Goal: Task Accomplishment & Management: Complete application form

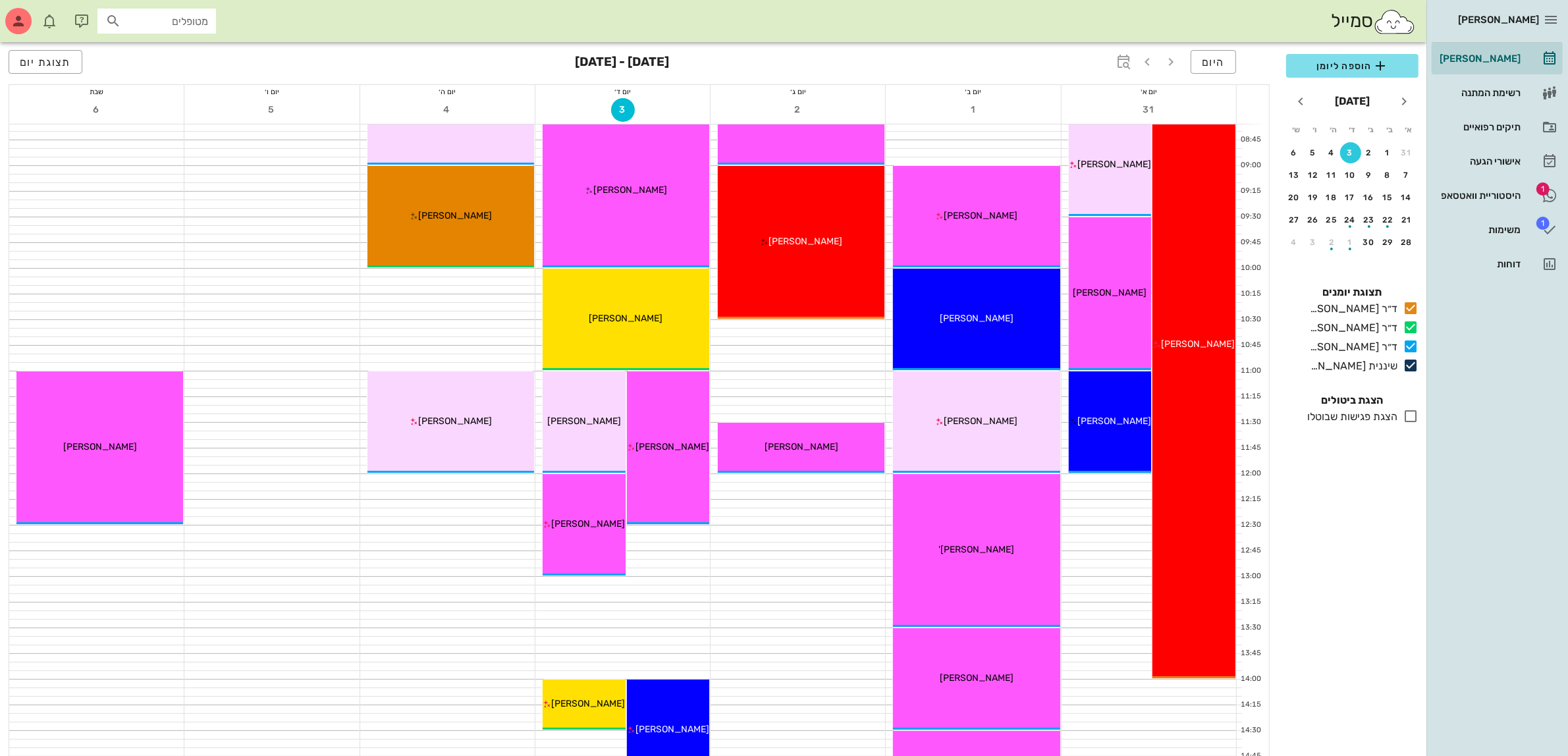
scroll to position [164, 0]
click at [1487, 129] on div "תיקים רפואיים" at bounding box center [1478, 127] width 84 height 11
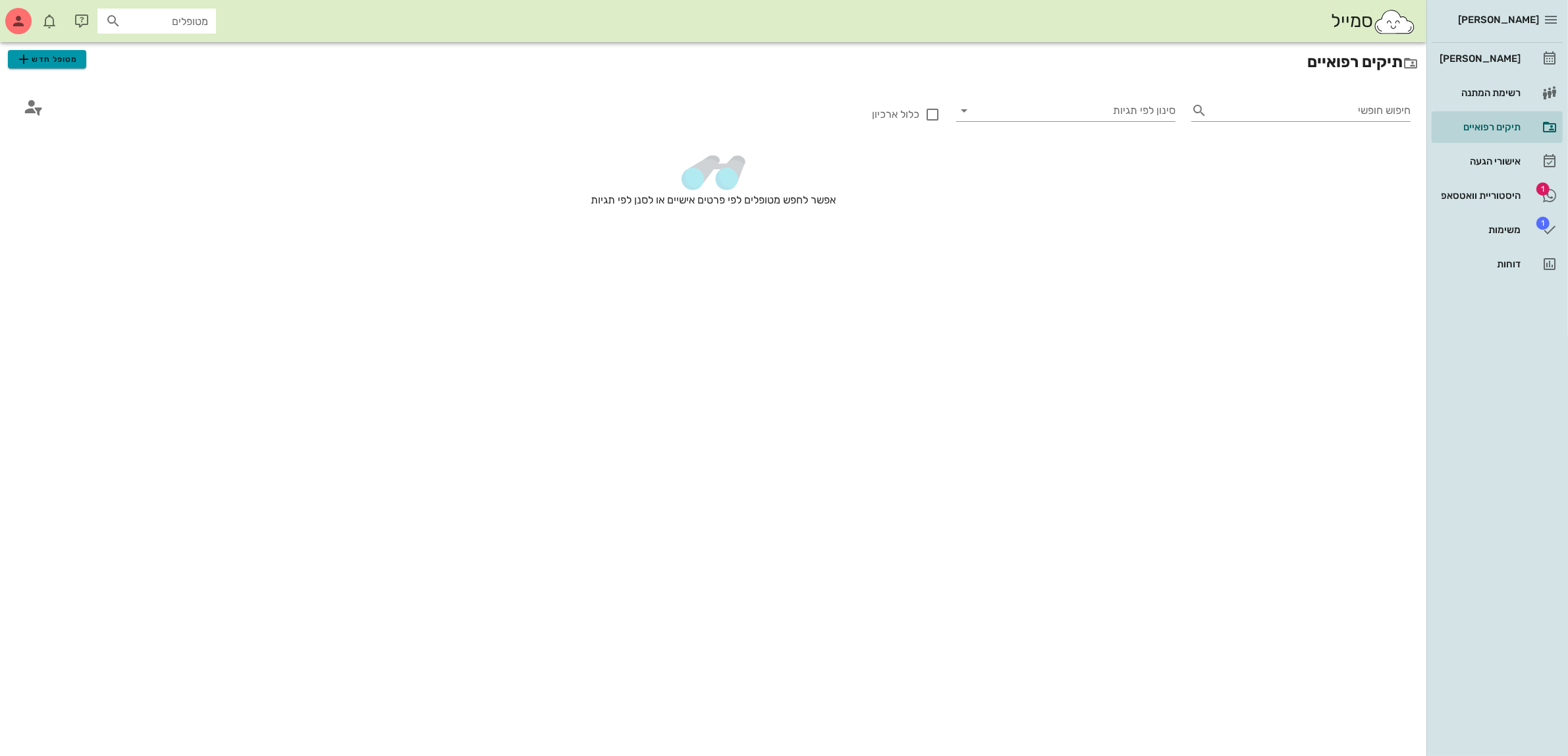
click at [54, 53] on span "מטופל חדש" at bounding box center [47, 59] width 62 height 16
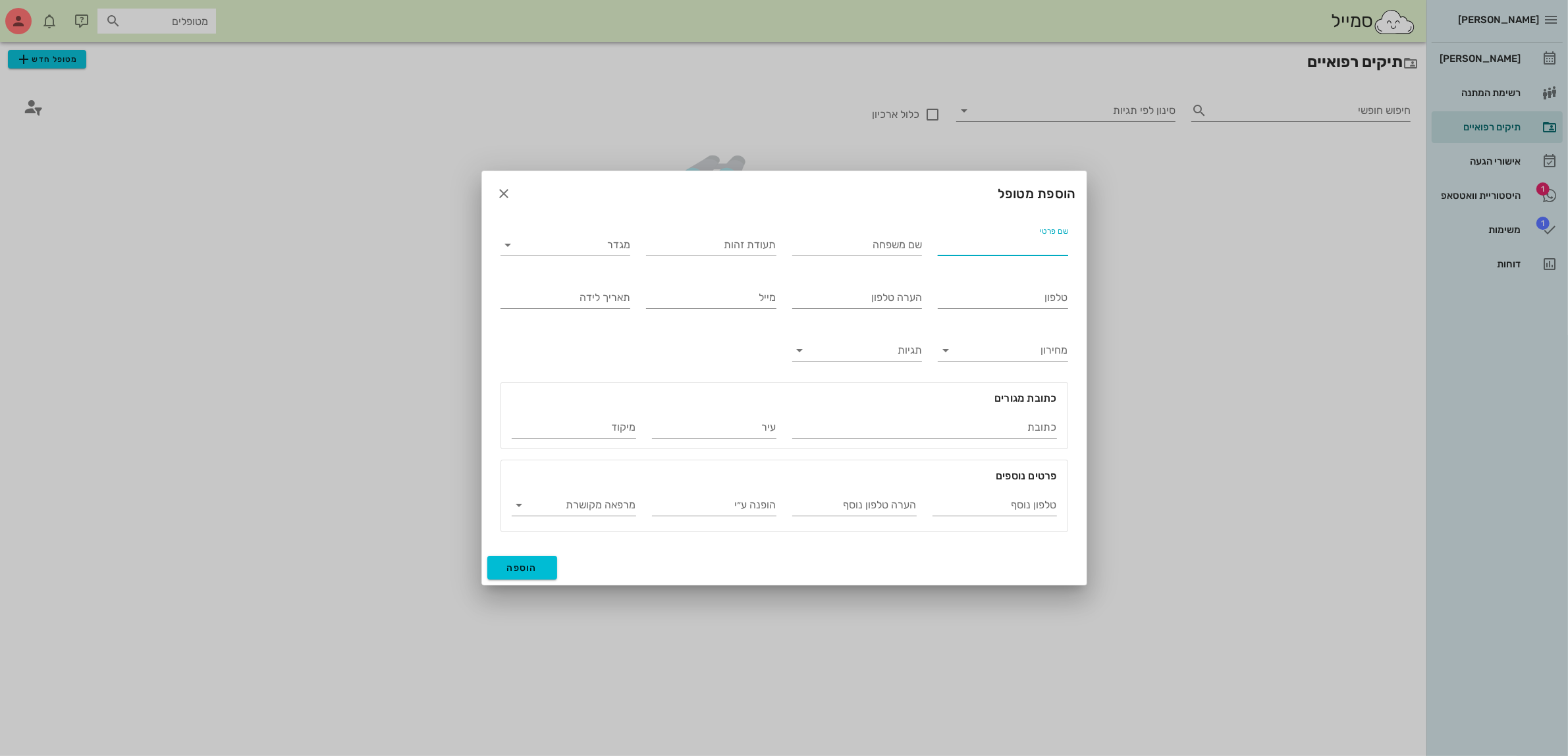
click at [977, 251] on input "שם פרטי" at bounding box center [1003, 245] width 131 height 21
type input "[PERSON_NAME]"
click at [578, 248] on input "מגדר" at bounding box center [576, 245] width 109 height 21
click at [594, 282] on div "נקבה" at bounding box center [565, 287] width 109 height 13
click at [1008, 300] on input "טלפון" at bounding box center [1003, 298] width 131 height 21
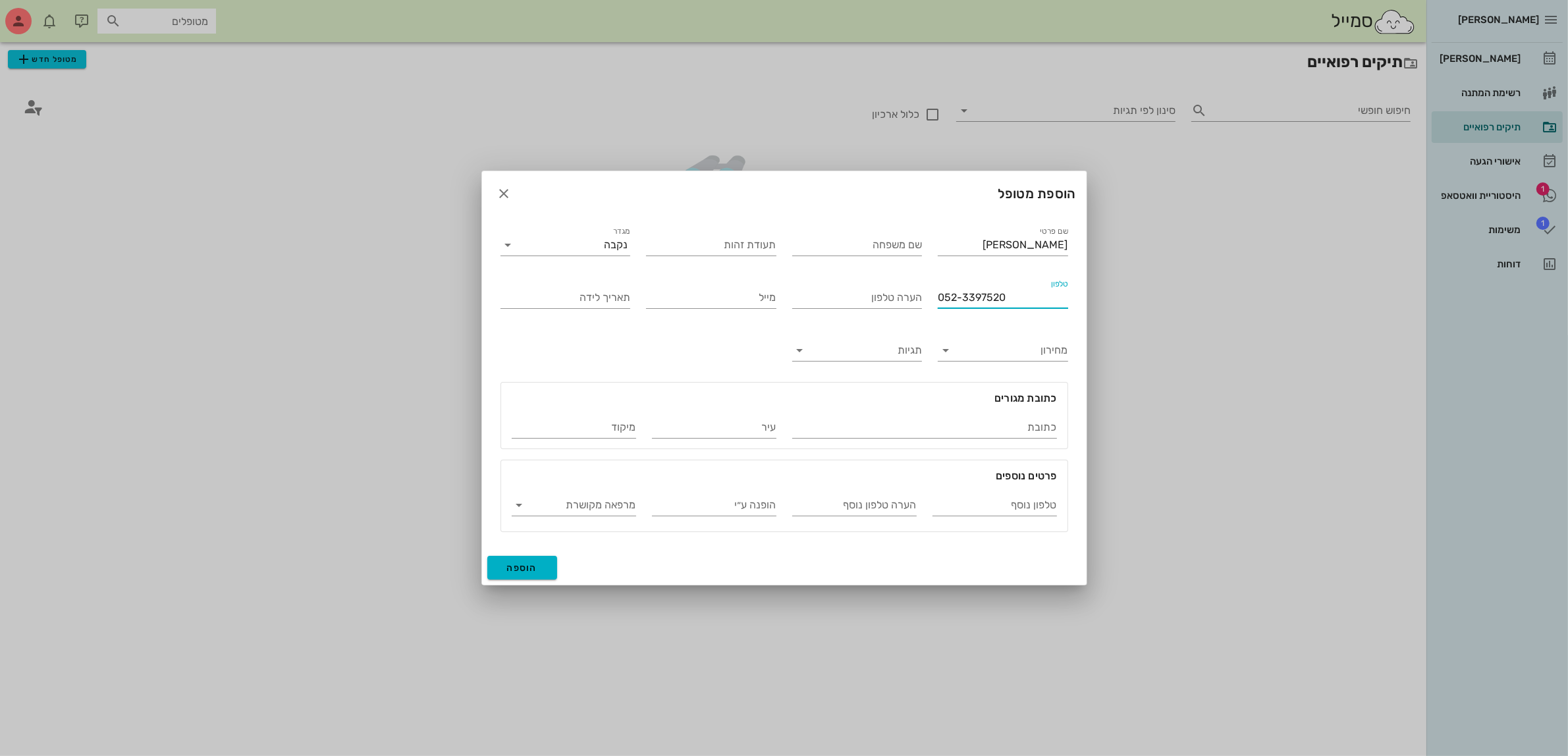
type input "052-3397520"
click at [512, 565] on span "הוספה" at bounding box center [522, 568] width 31 height 11
click at [904, 248] on input "שם משפחה" at bounding box center [857, 245] width 131 height 21
type input "[PERSON_NAME]"
click at [1009, 244] on input "[PERSON_NAME]" at bounding box center [1003, 245] width 131 height 21
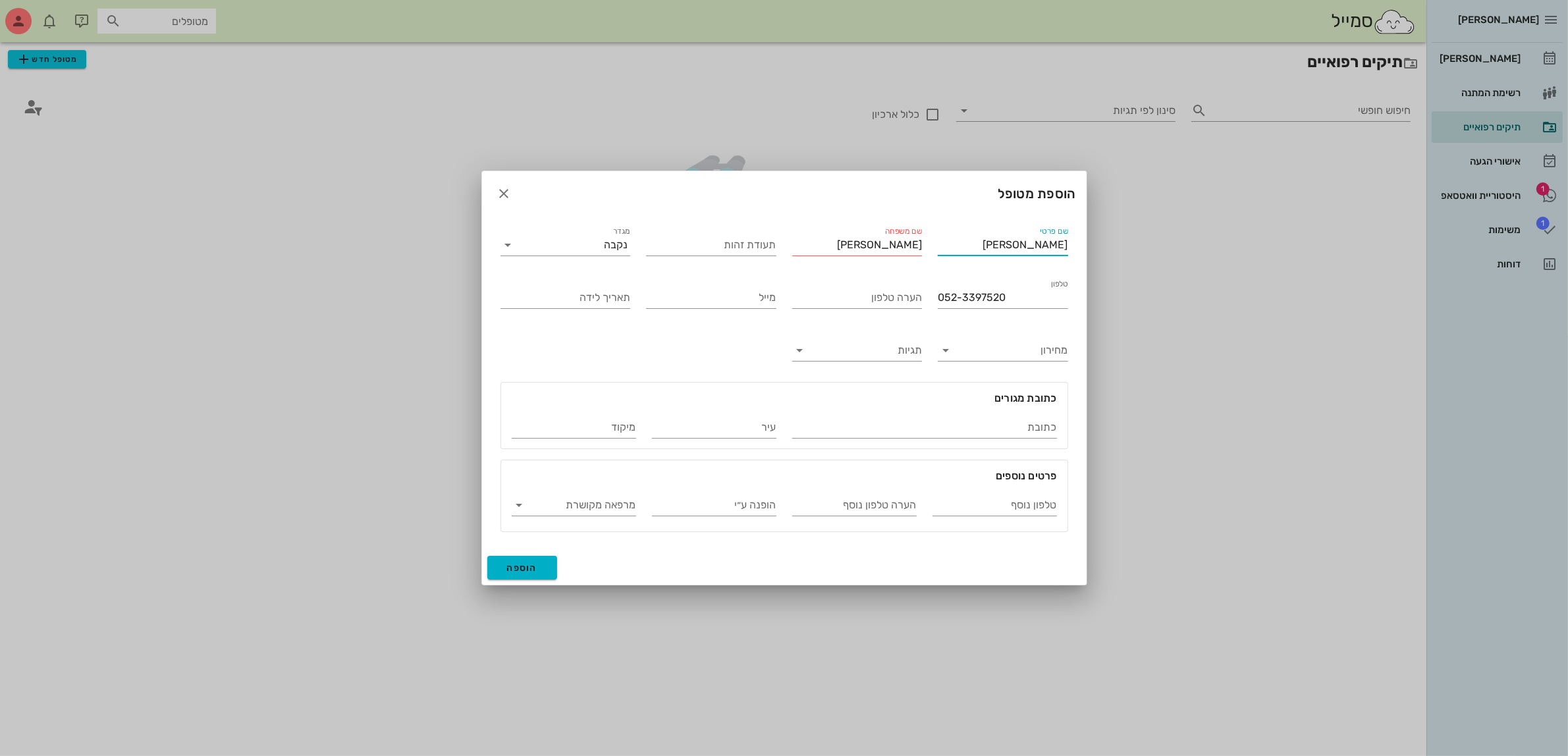
type input "[PERSON_NAME]"
click at [514, 563] on span "הוספה" at bounding box center [522, 568] width 31 height 11
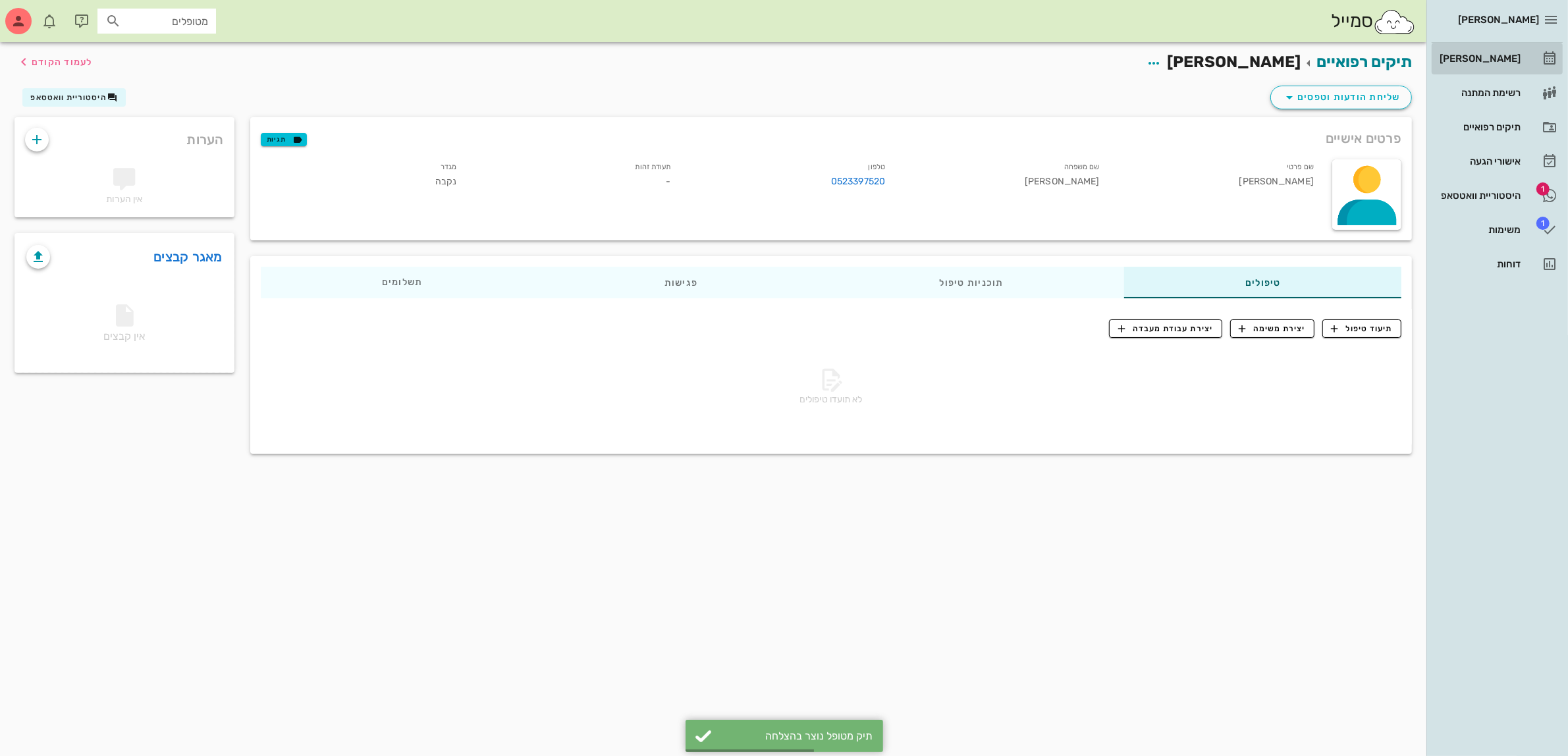
click at [1477, 61] on div "[PERSON_NAME]" at bounding box center [1478, 59] width 84 height 11
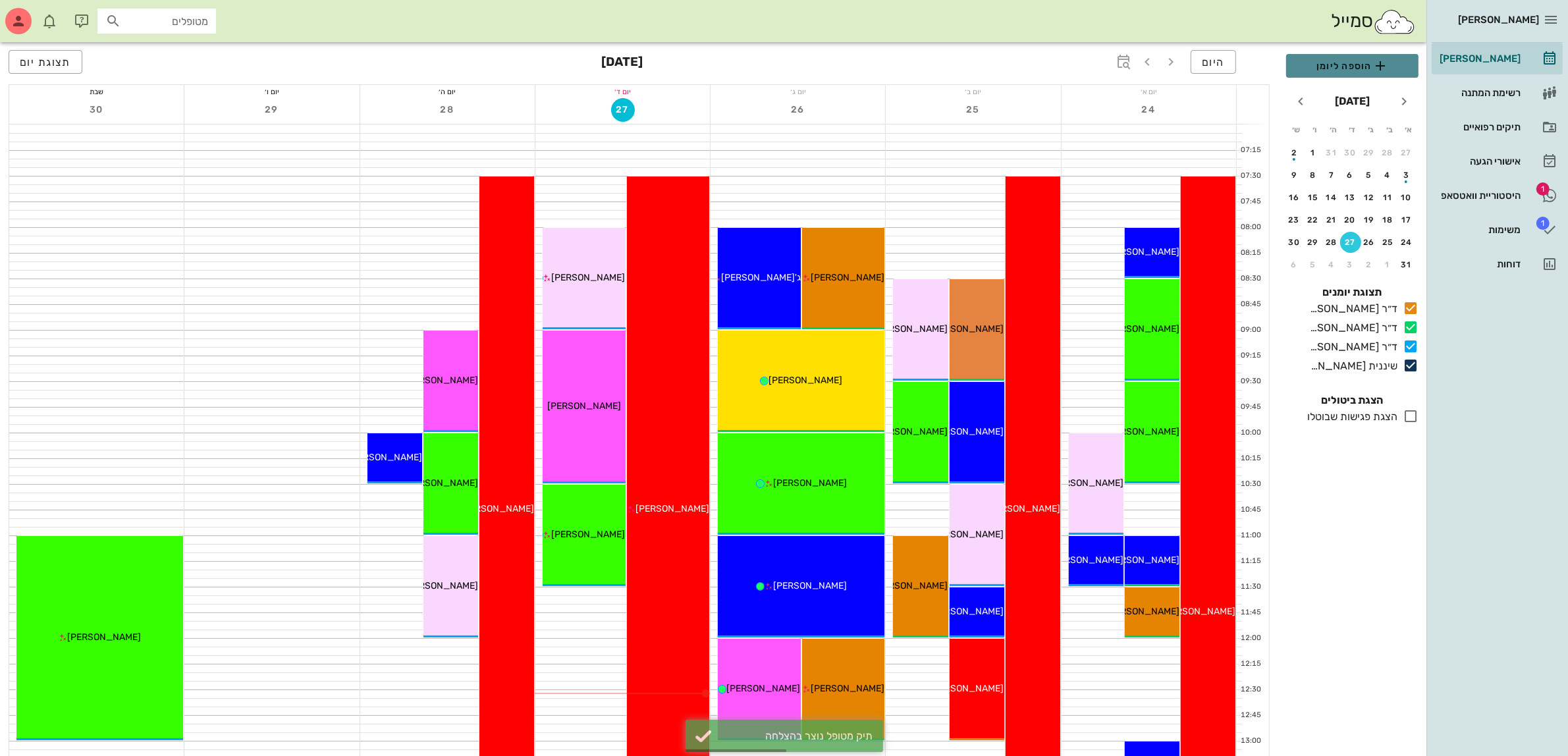
click at [1348, 68] on span "הוספה ליומן" at bounding box center [1352, 66] width 111 height 16
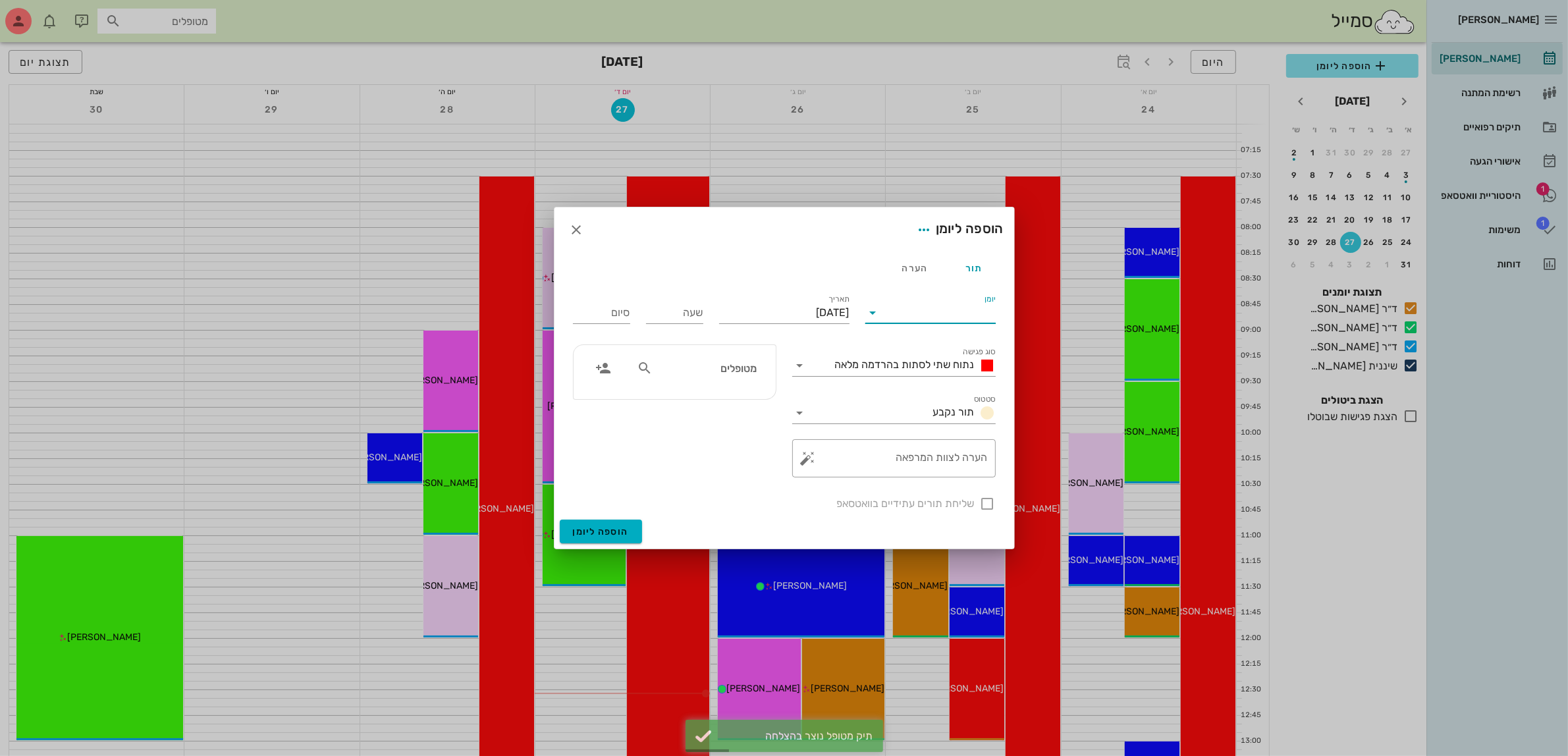
click at [952, 311] on input "יומן" at bounding box center [939, 313] width 112 height 21
click at [941, 380] on div "ד״ר [PERSON_NAME]" at bounding box center [934, 386] width 116 height 13
click at [927, 364] on span "נתוח שתי לסתות בהרדמה מלאה" at bounding box center [905, 365] width 140 height 13
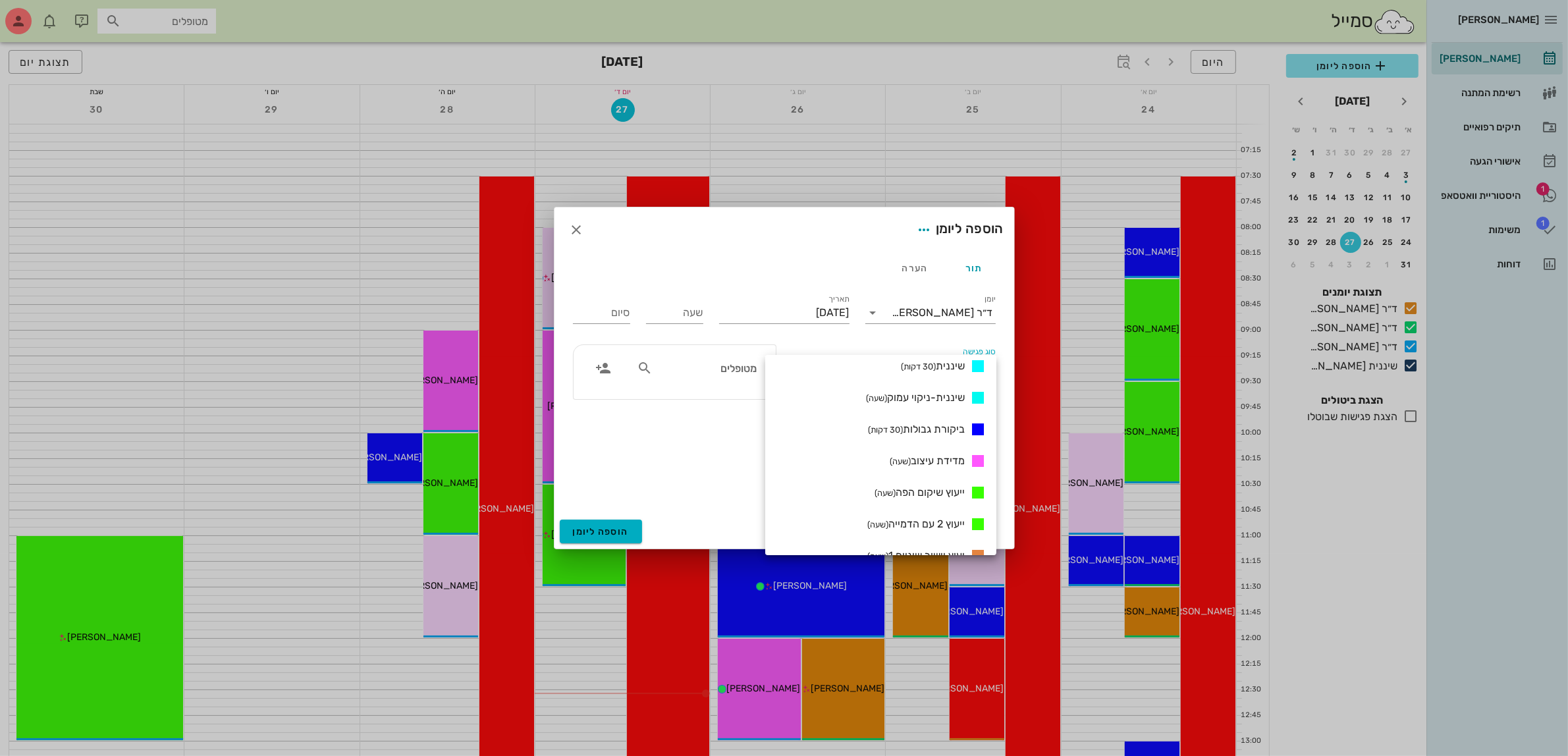
scroll to position [741, 0]
click at [930, 394] on span "ייעוץ שיקום הפה (שעה)" at bounding box center [919, 394] width 90 height 13
type input "01:00"
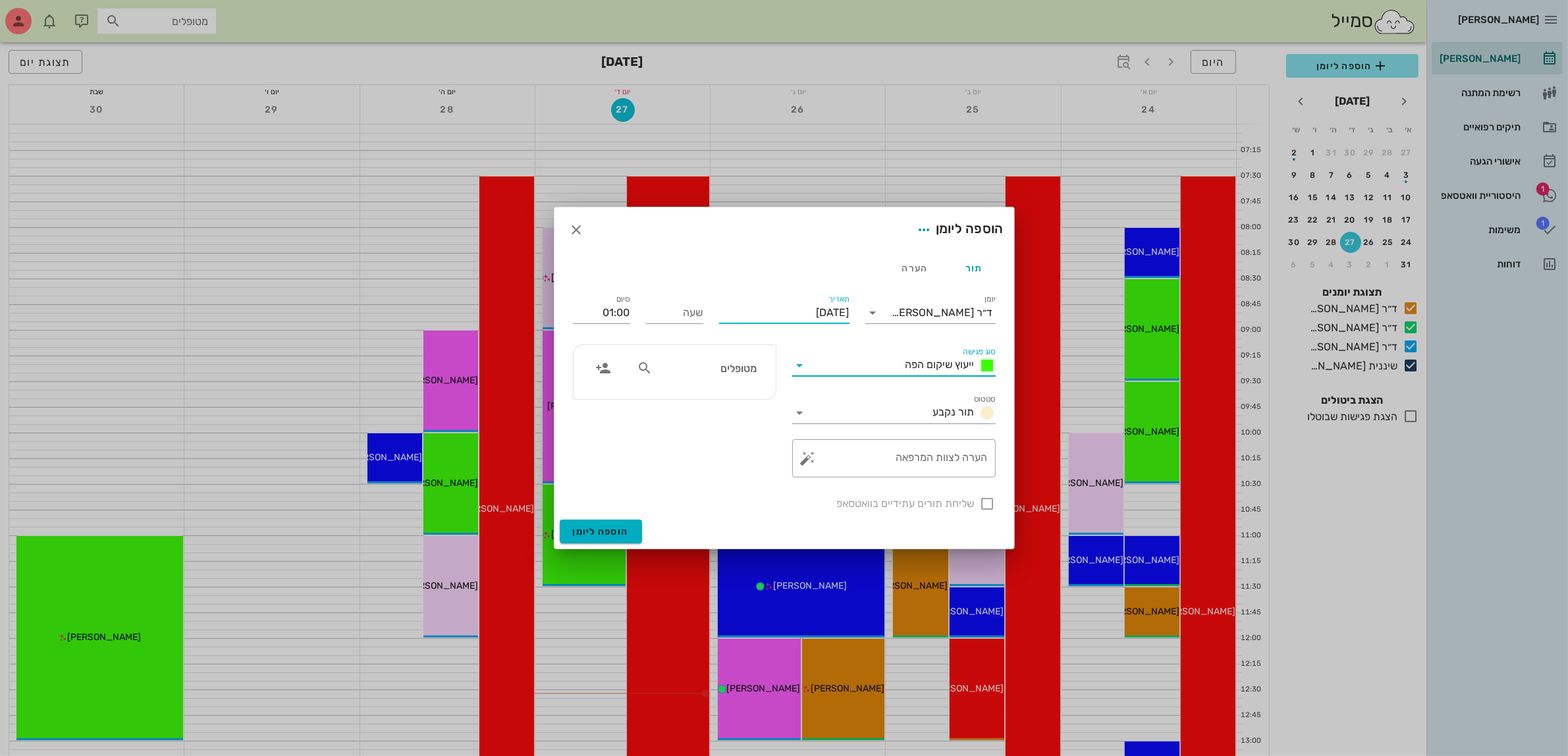
click at [816, 313] on input "[DATE]" at bounding box center [784, 313] width 131 height 21
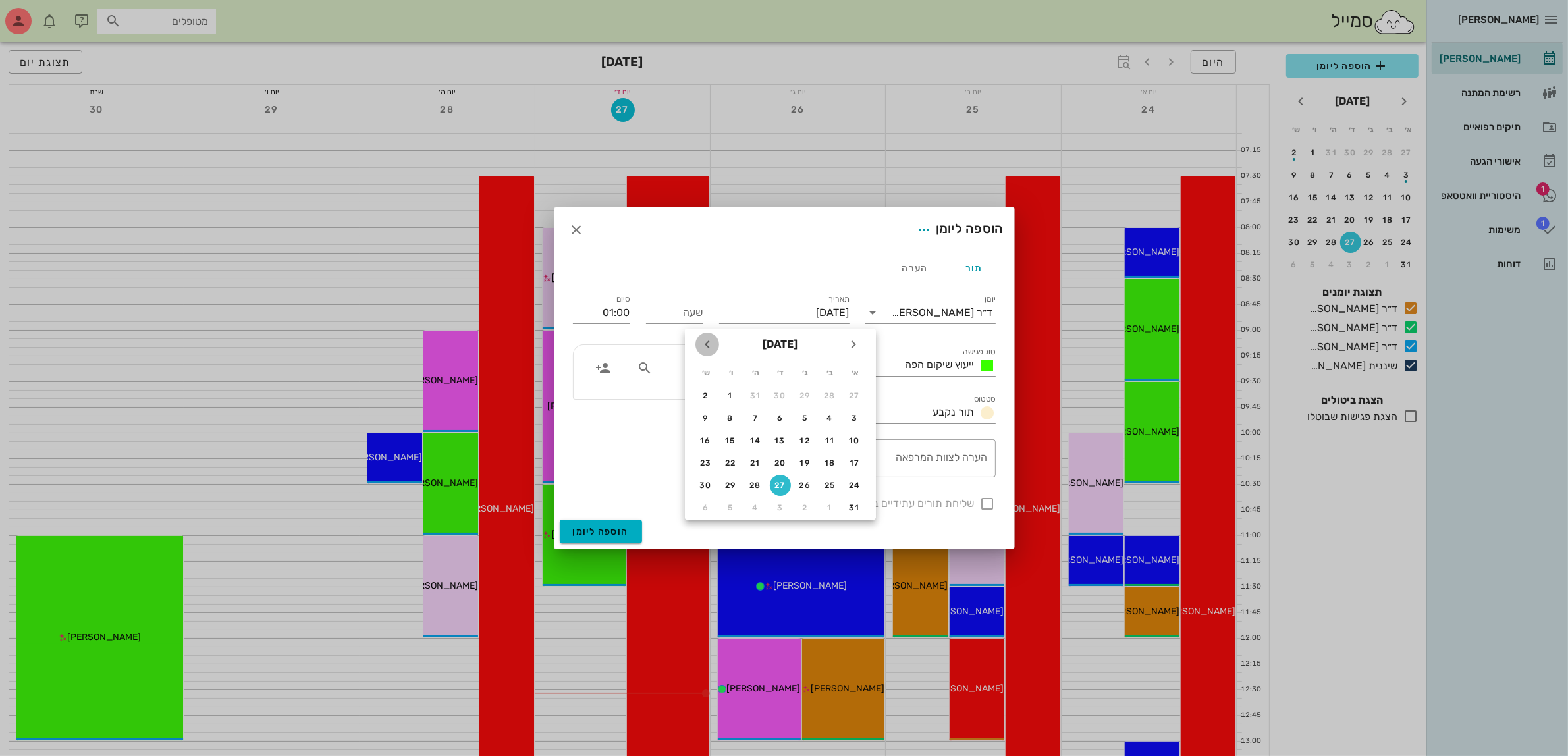
click at [708, 344] on icon "חודש הבא" at bounding box center [707, 344] width 16 height 16
click at [803, 419] on div "9" at bounding box center [805, 418] width 21 height 9
type input "[DATE]"
click at [674, 317] on input "שעה" at bounding box center [674, 313] width 57 height 21
type input "14:00"
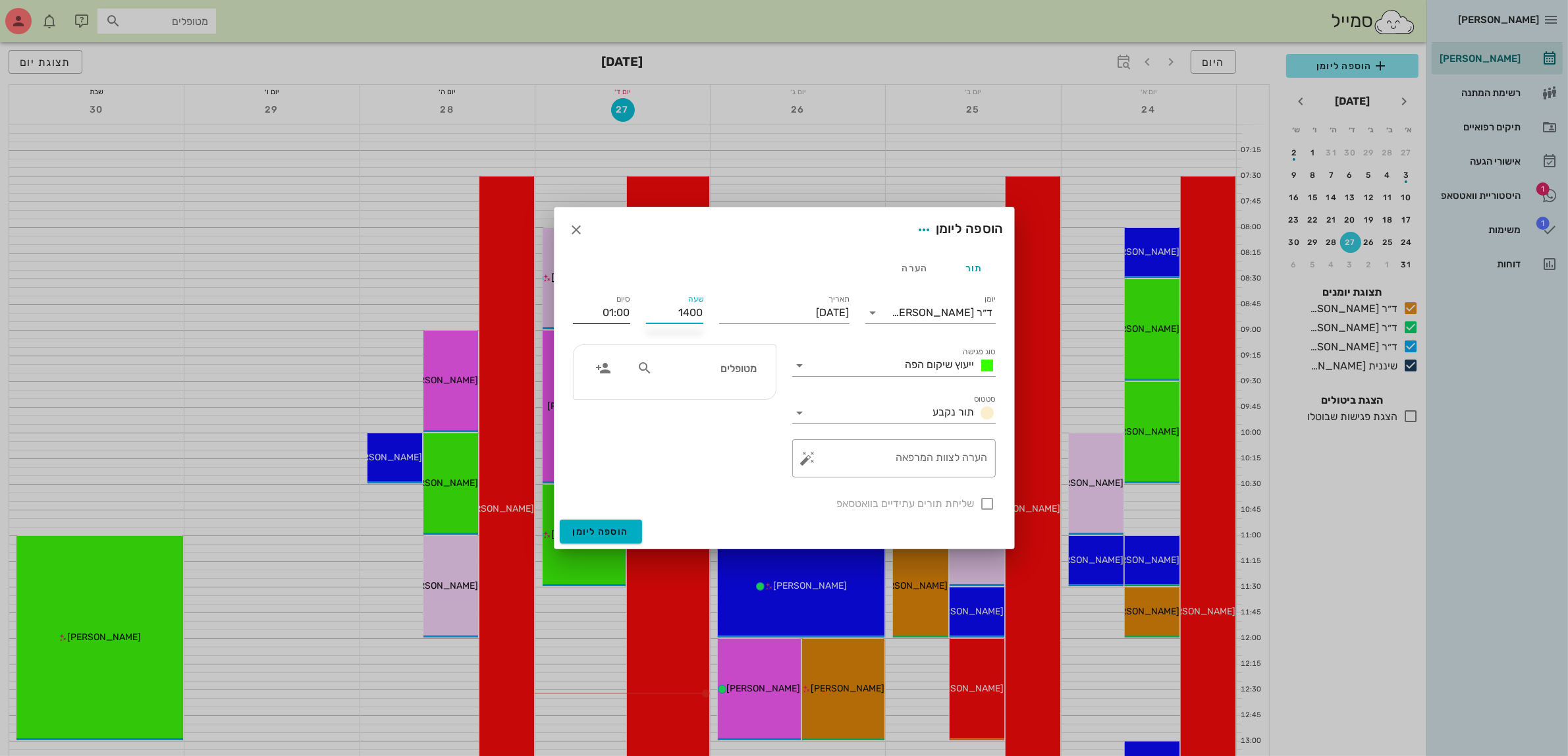
type input "15:00"
click at [629, 307] on input "15:00" at bounding box center [601, 313] width 57 height 21
click at [674, 360] on input "מטופלים" at bounding box center [706, 368] width 102 height 17
type input "[PERSON_NAME]"
click at [728, 388] on div "[PERSON_NAME] 0523397520" at bounding box center [706, 404] width 133 height 33
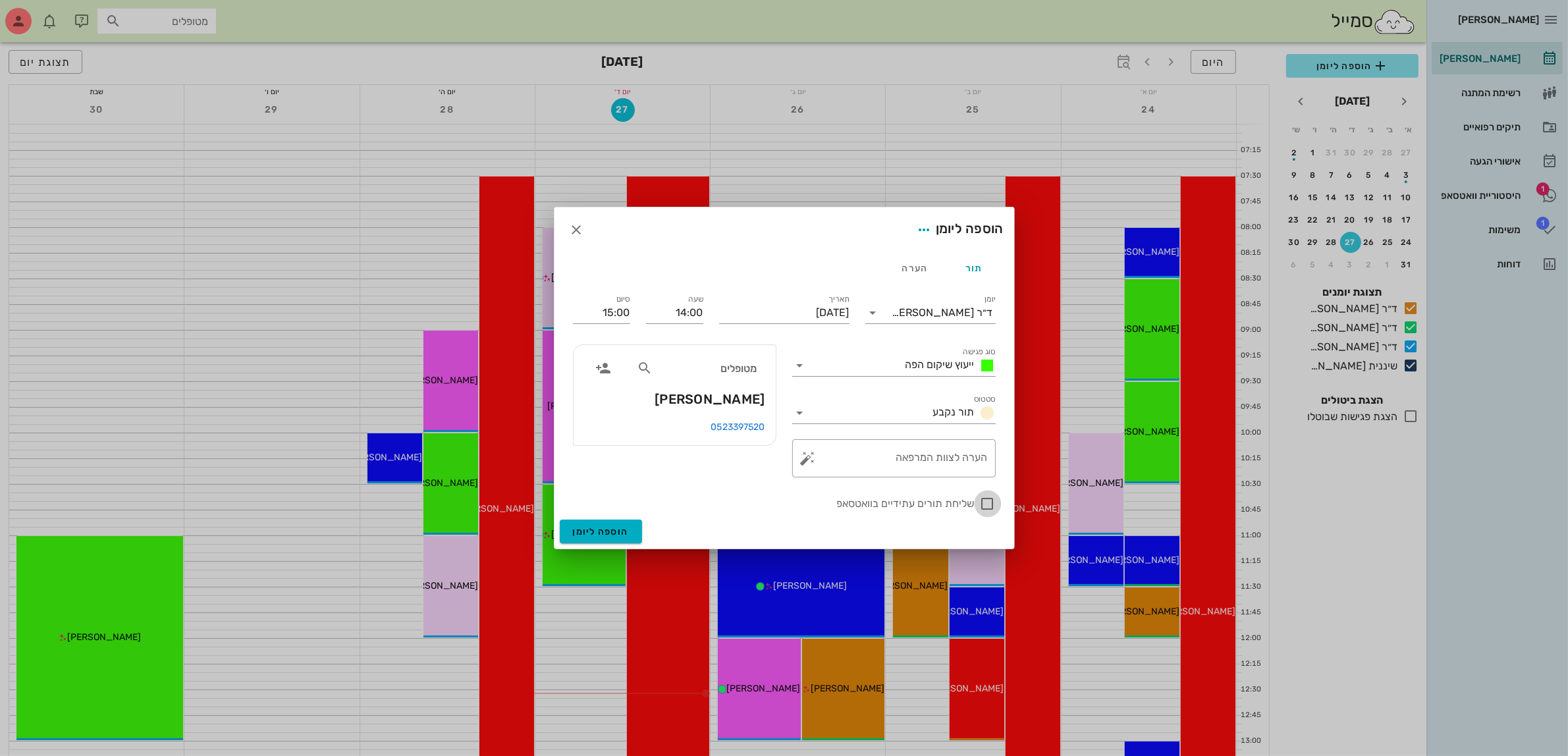
click at [991, 506] on div at bounding box center [988, 504] width 23 height 23
checkbox input "true"
click at [591, 537] on button "הוספה ליומן" at bounding box center [601, 532] width 83 height 24
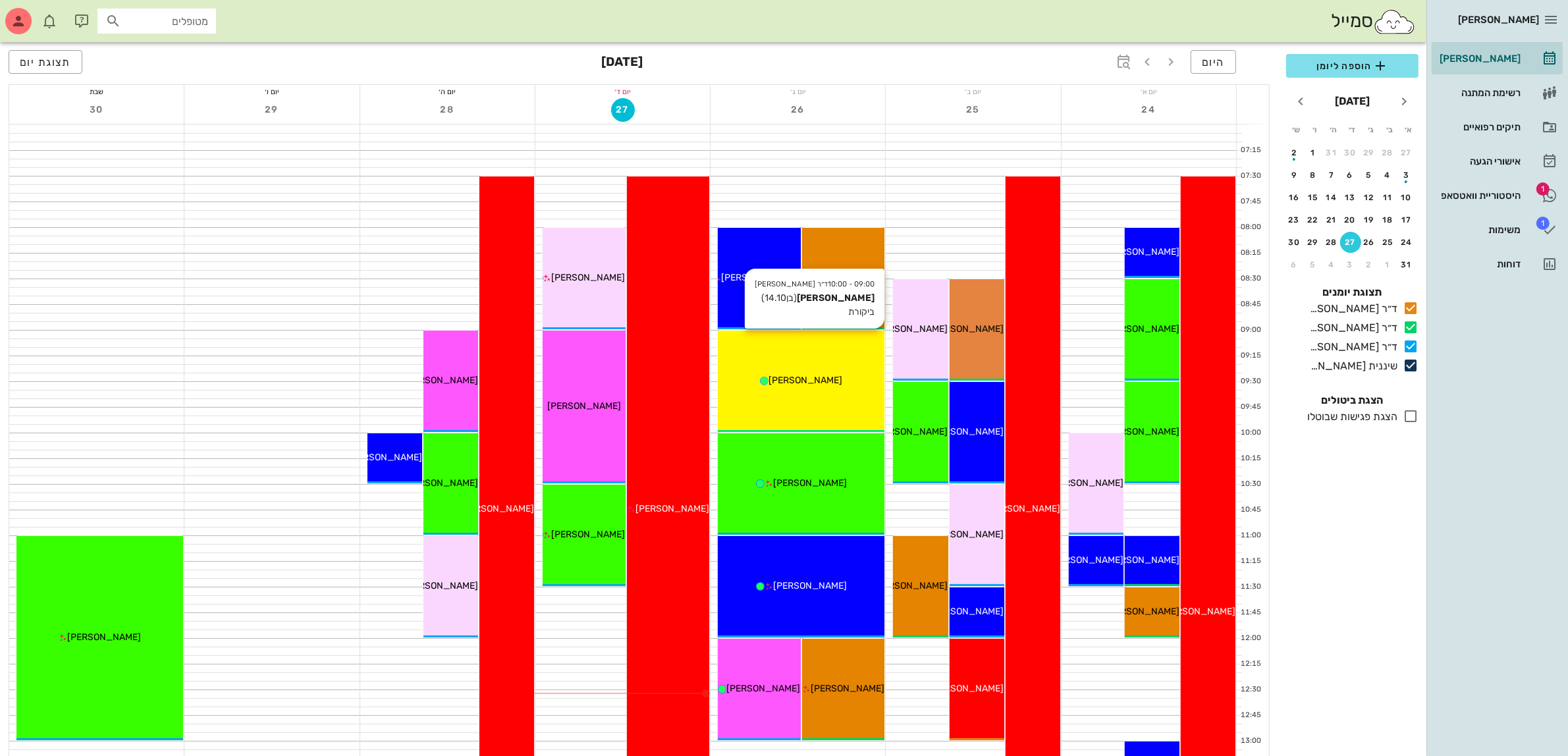
click at [810, 373] on div "[PERSON_NAME]" at bounding box center [801, 380] width 167 height 14
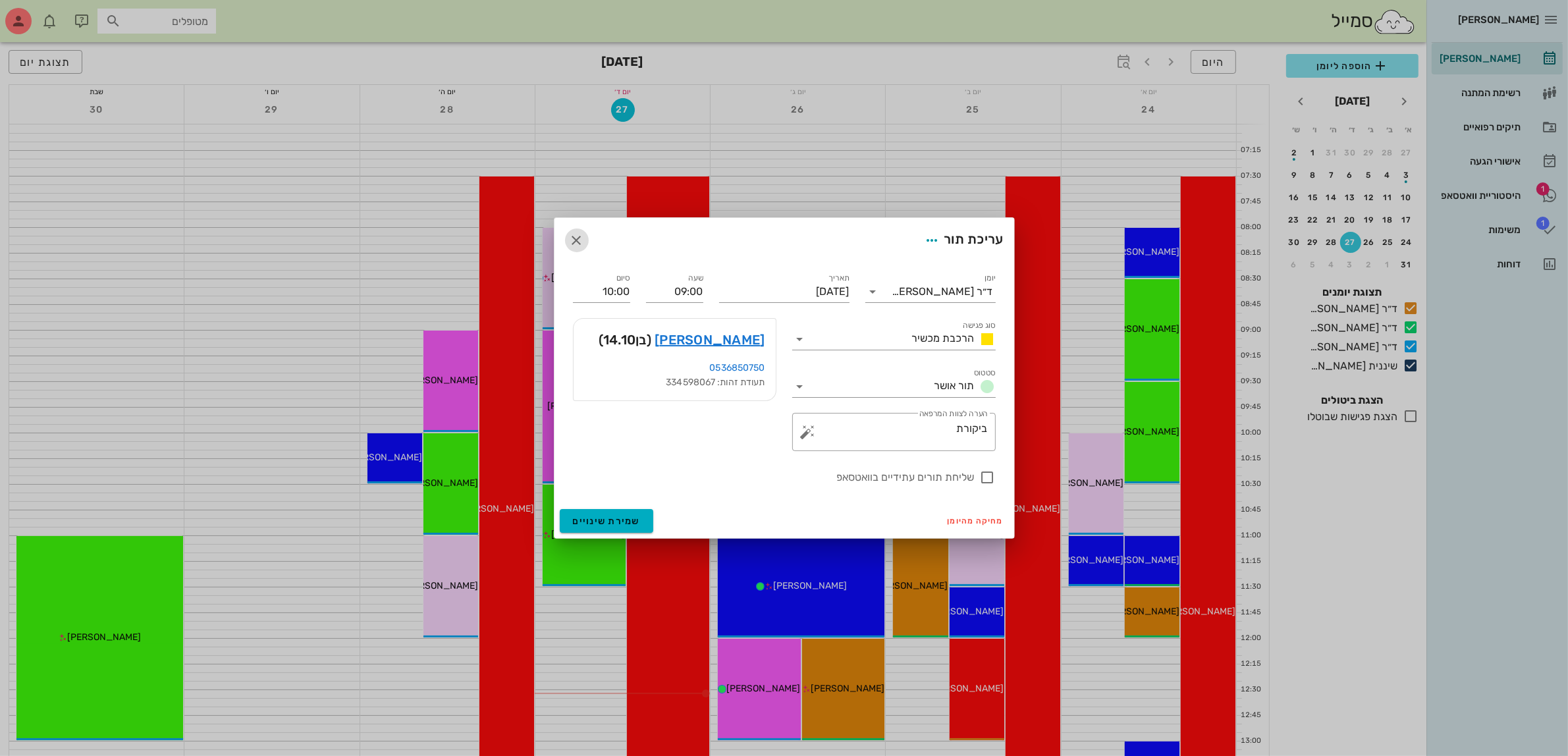
click at [575, 242] on icon "button" at bounding box center [577, 240] width 16 height 16
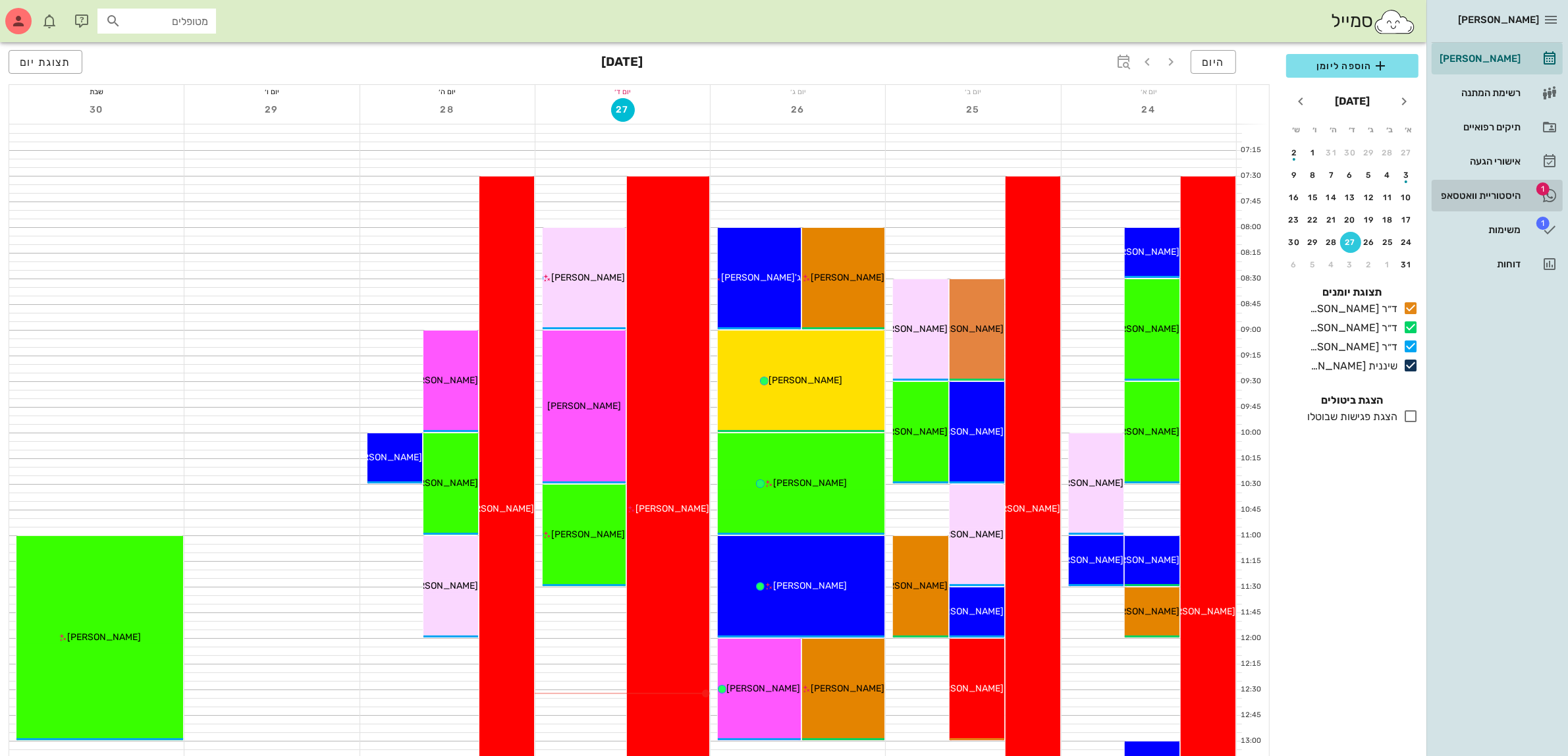
click at [1479, 188] on div "היסטוריית וואטסאפ" at bounding box center [1478, 196] width 84 height 21
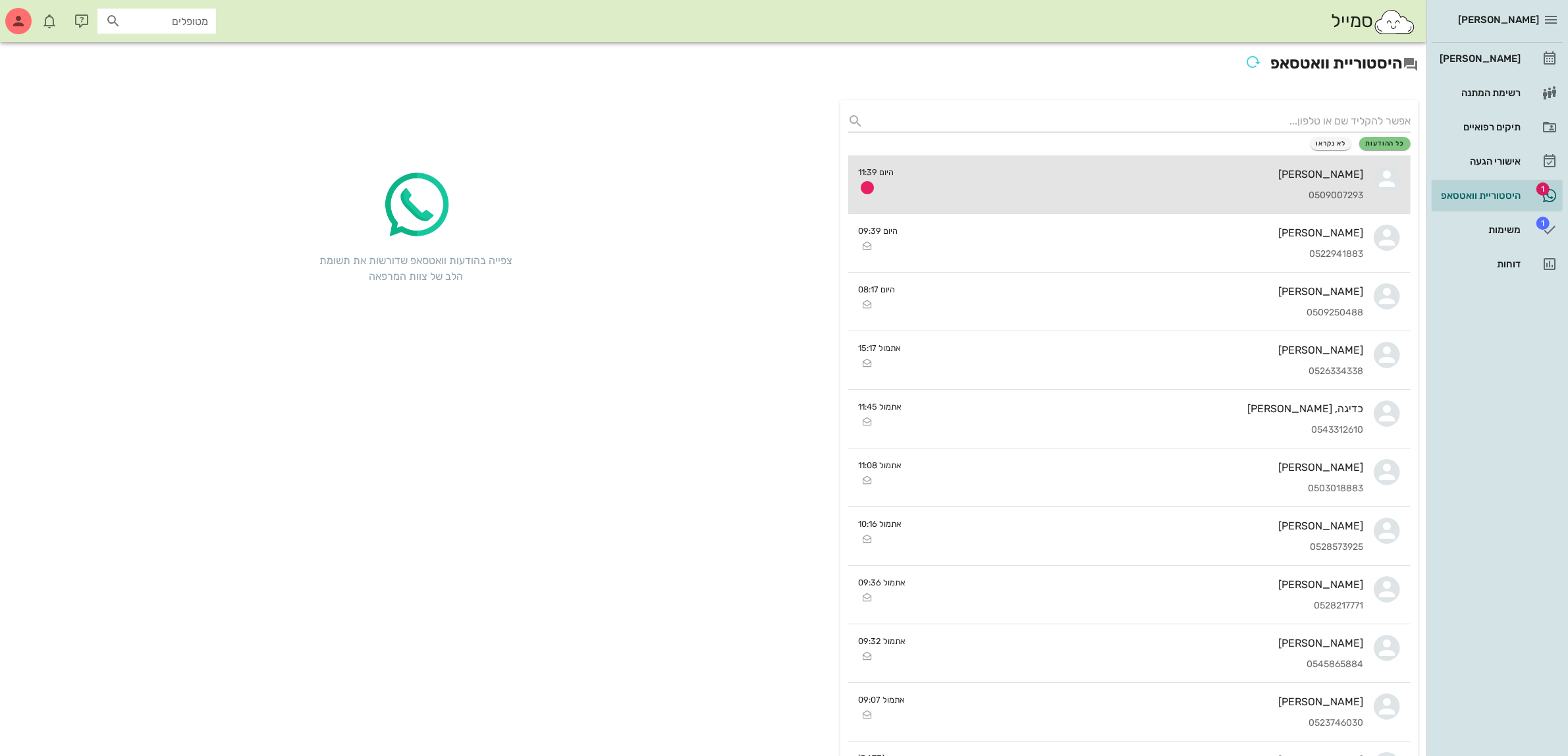
click at [1243, 173] on div "[PERSON_NAME]" at bounding box center [1134, 174] width 459 height 13
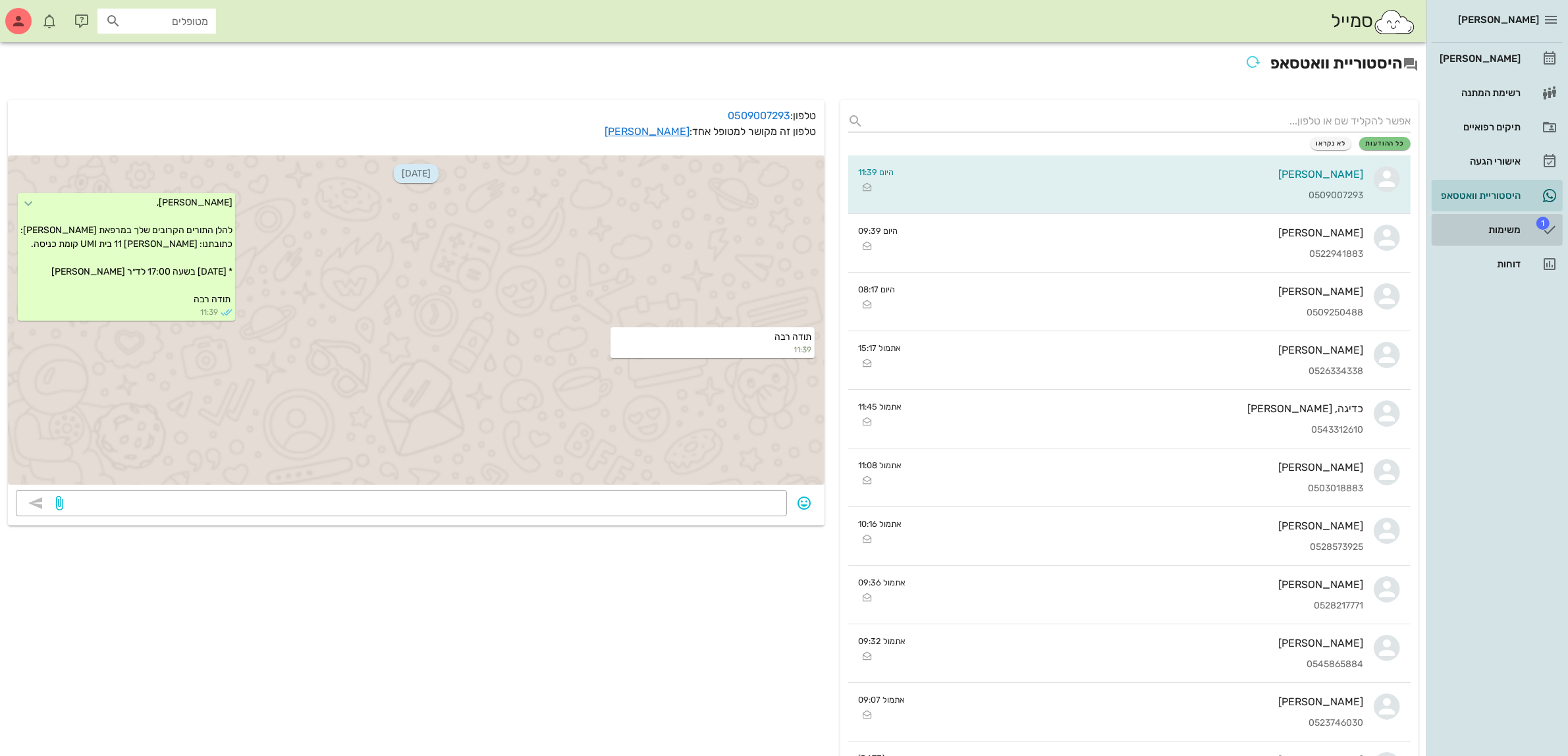
click at [1492, 229] on div "משימות" at bounding box center [1478, 229] width 84 height 11
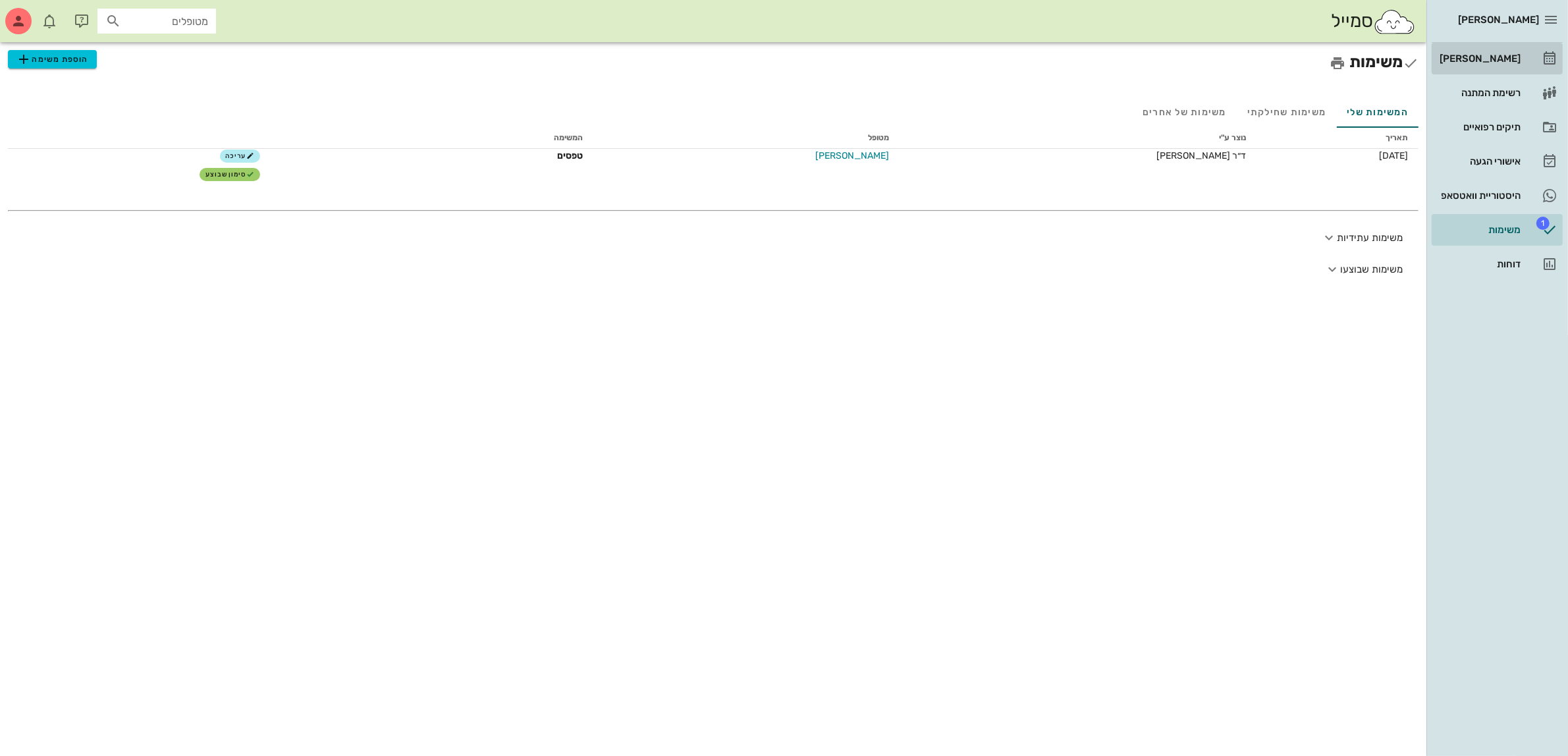
click at [1477, 63] on div "[PERSON_NAME]" at bounding box center [1478, 59] width 84 height 11
